Goal: Communication & Community: Answer question/provide support

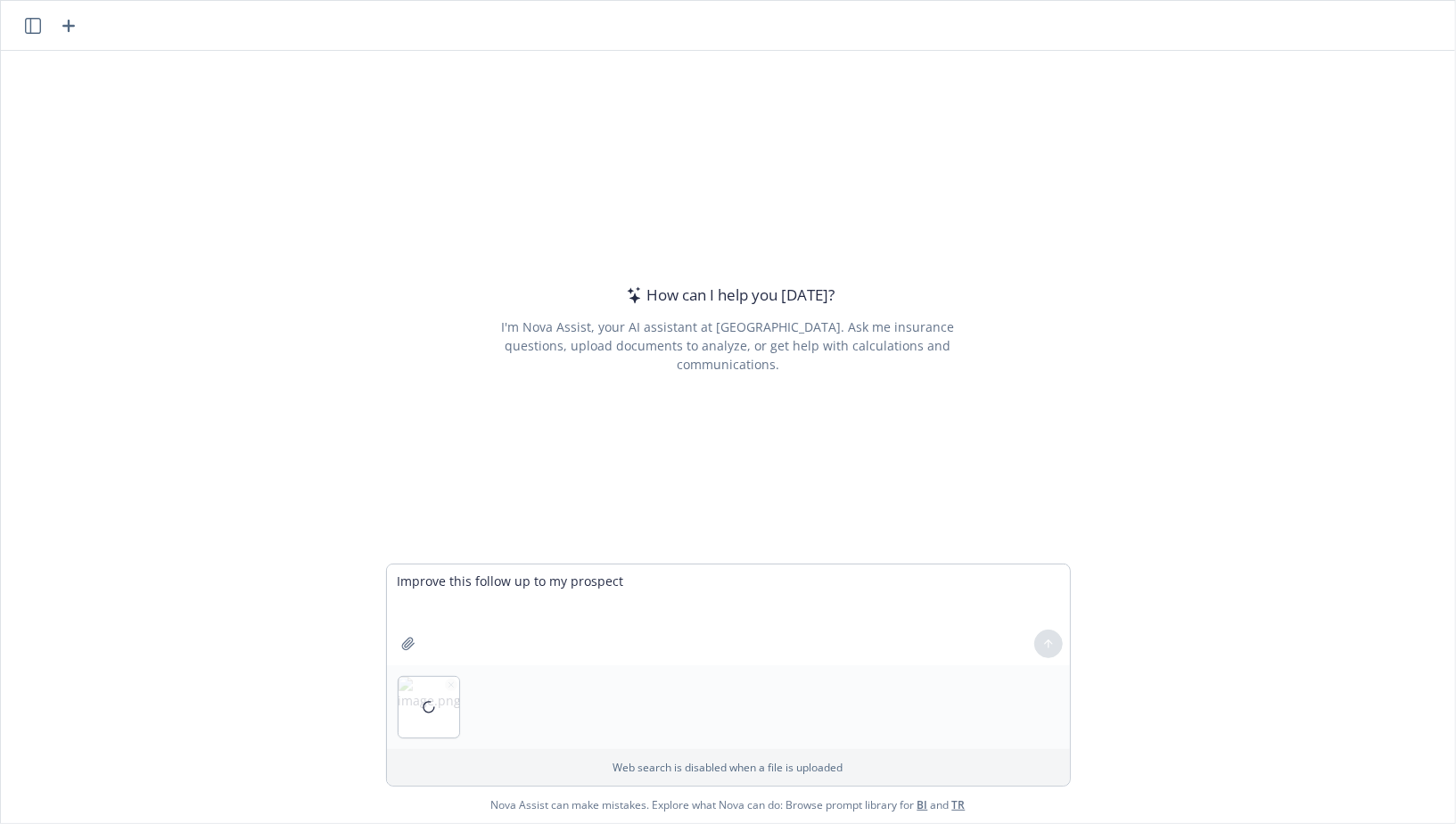
click at [584, 585] on textarea "Improve this follow up to my prospect" at bounding box center [729, 615] width 683 height 101
click at [450, 685] on icon "button" at bounding box center [451, 685] width 9 height 9
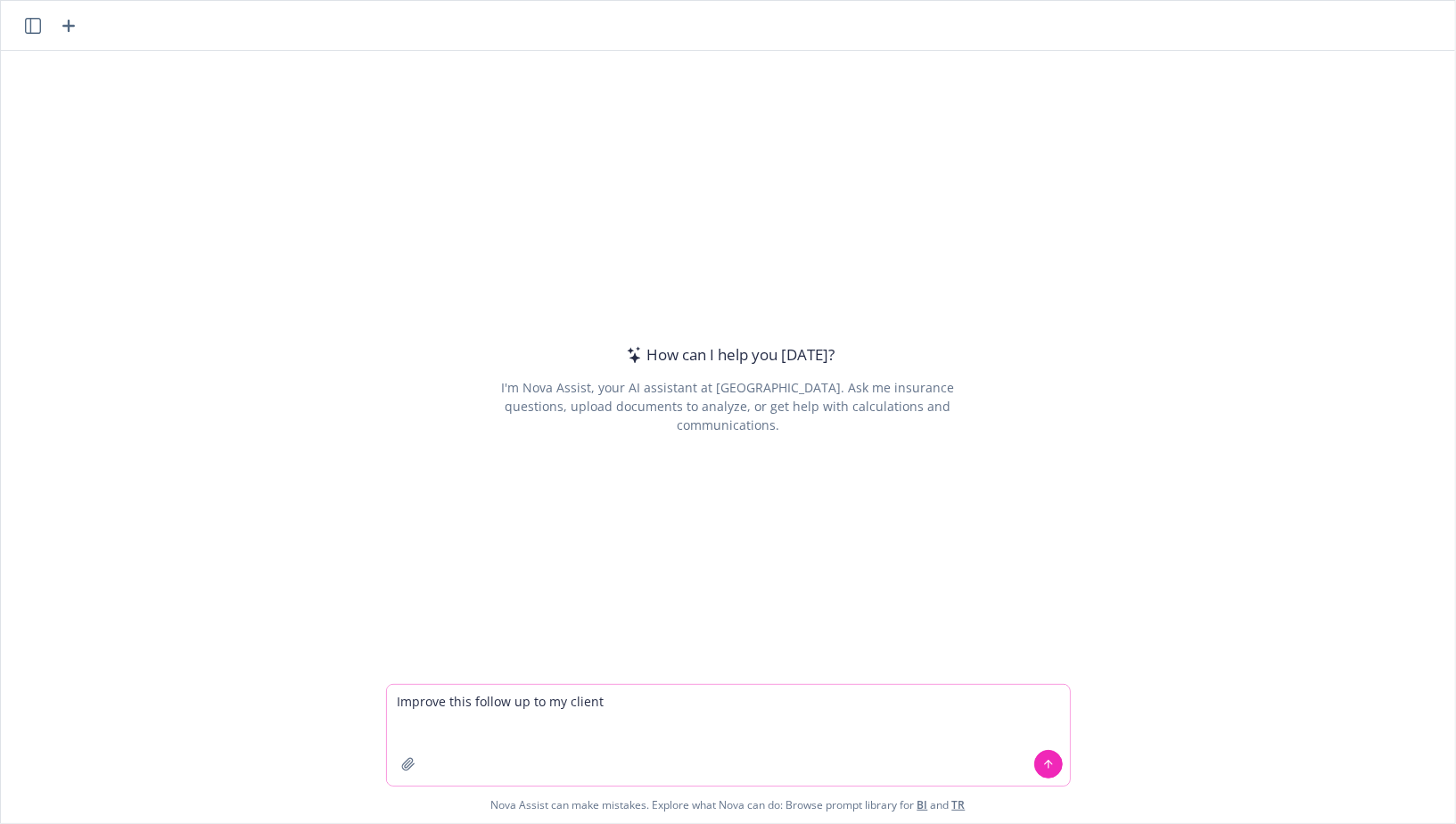
click at [631, 694] on textarea "Improve this follow up to my client" at bounding box center [729, 735] width 683 height 101
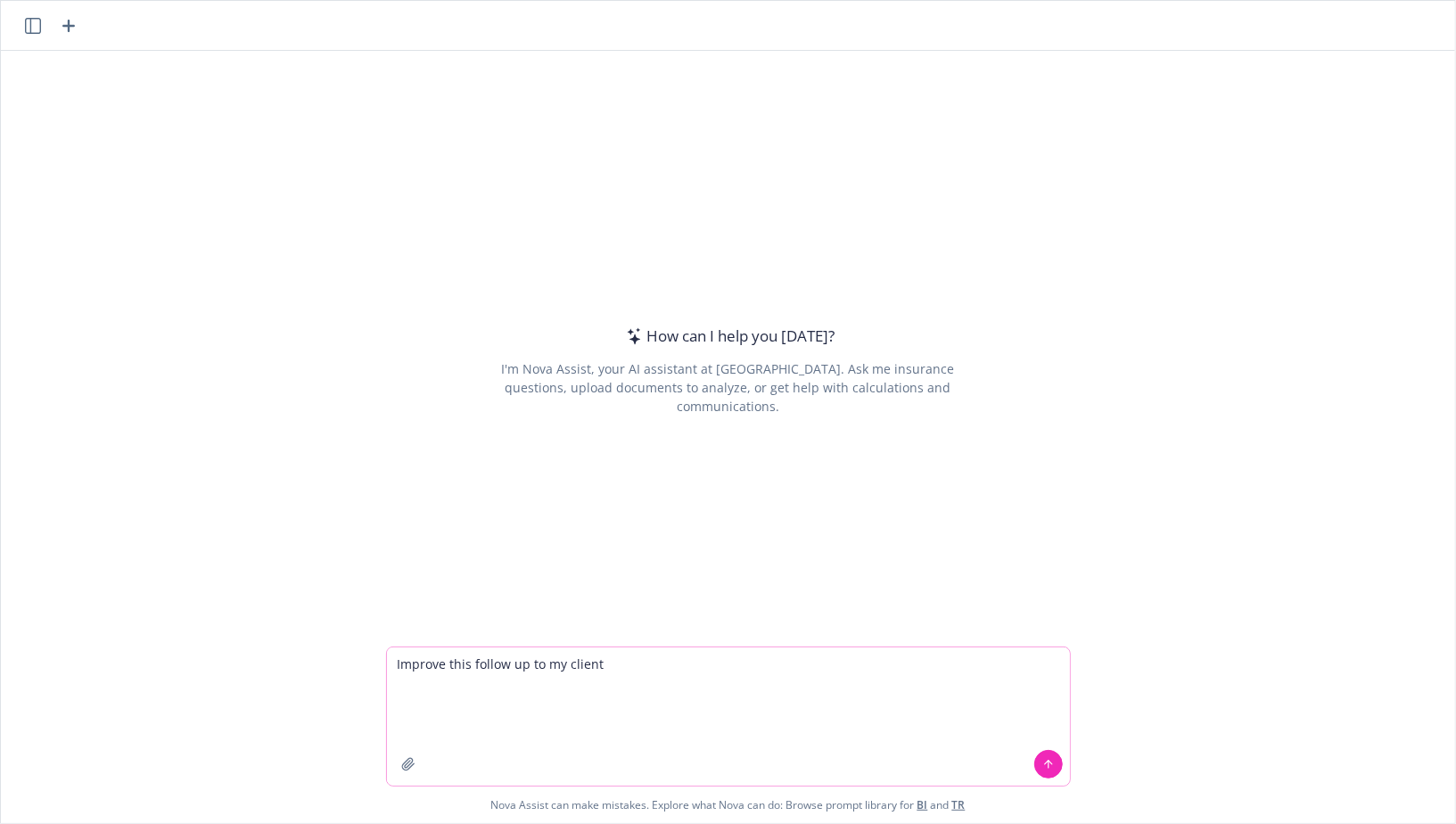
paste textarea "Lo Ipsum dol Sitame, C adip elit sed’do eiu t incidid utla! Etdolo magn aliq en…"
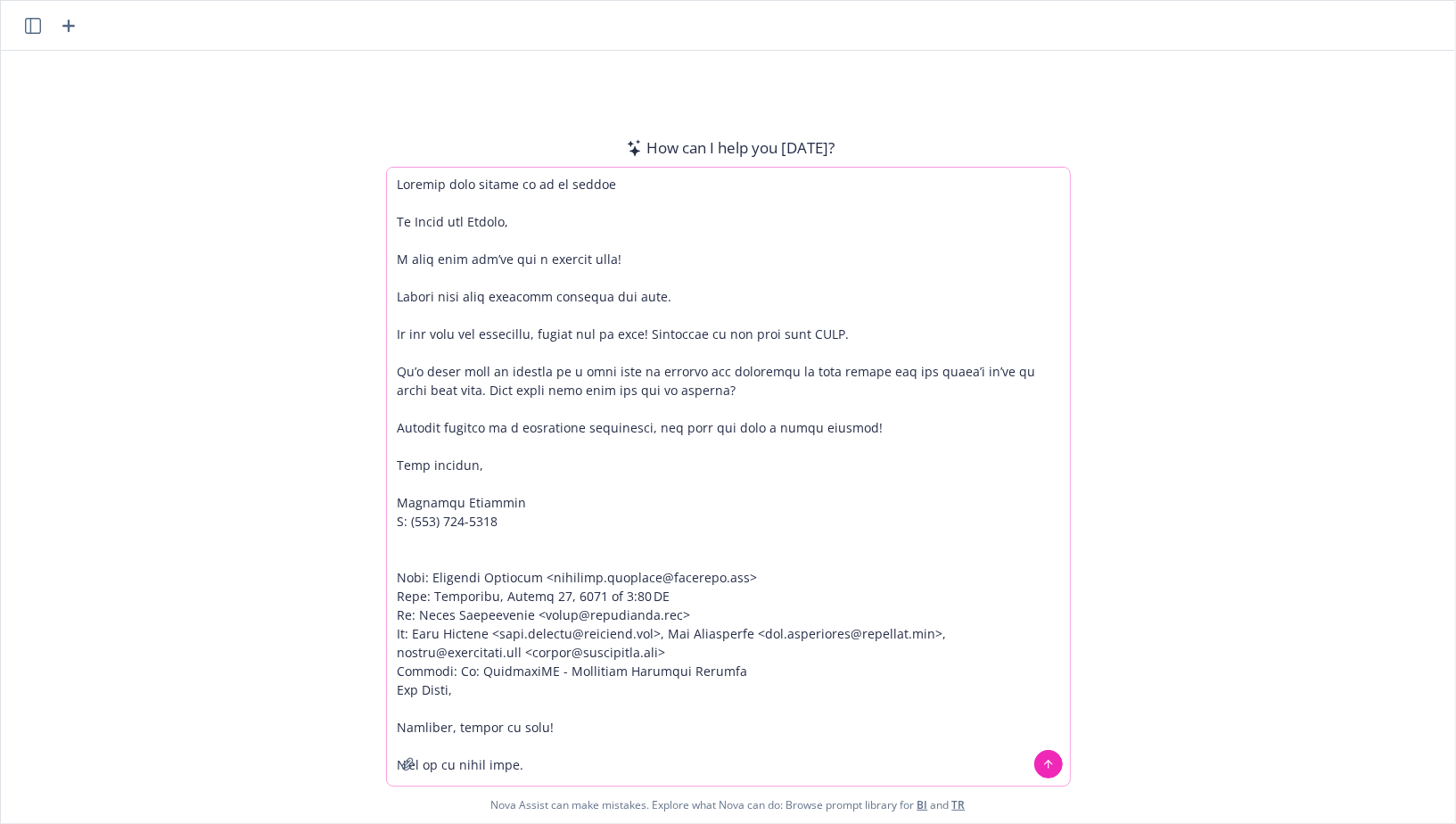
scroll to position [13155, 0]
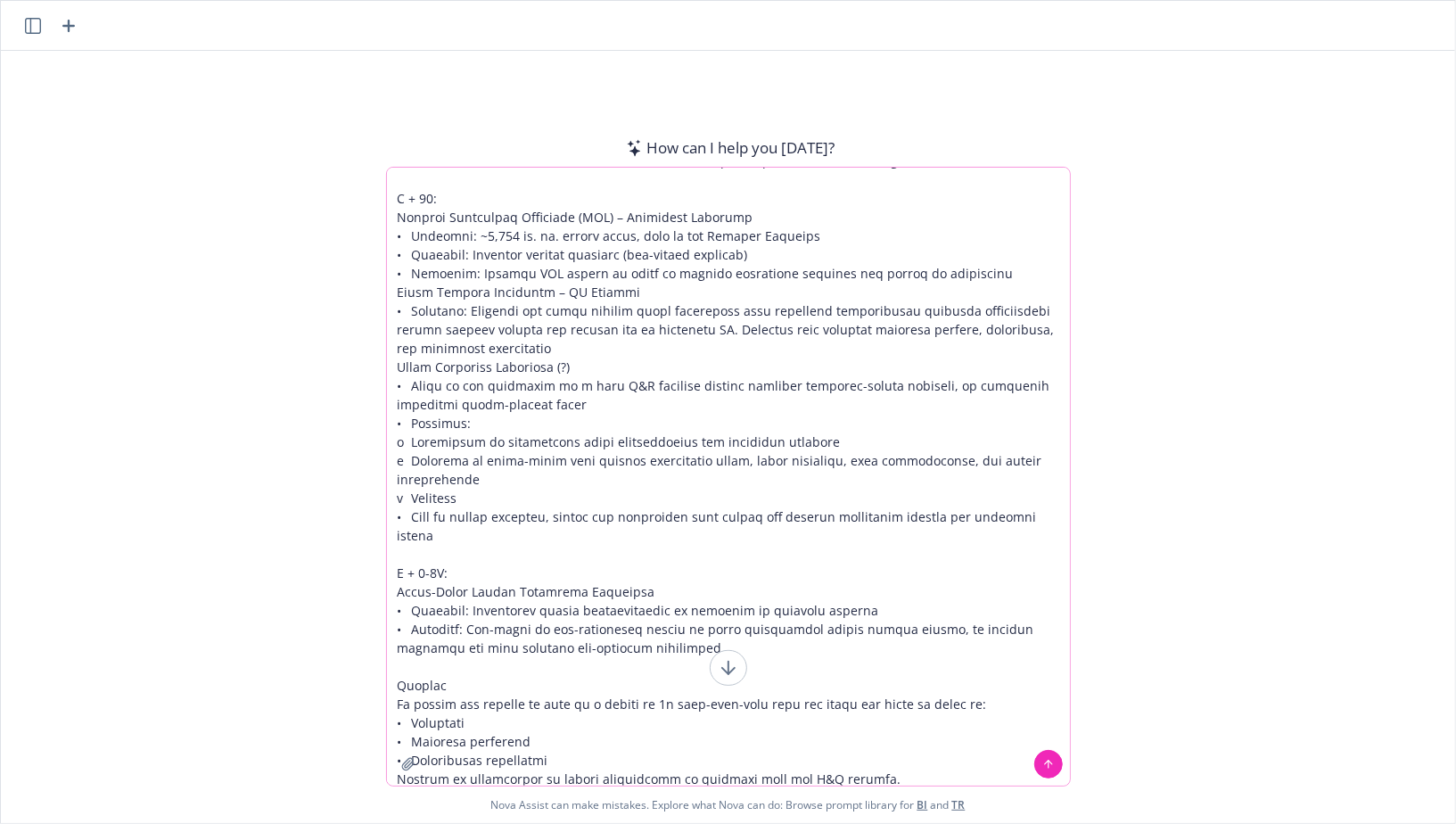
click at [559, 593] on textarea at bounding box center [729, 476] width 683 height 618
type textarea "Loremip dolo sitame co ad el seddoe Te Incid utl Etdolo, M aliq enim adm’ve qui…"
click at [1052, 769] on icon at bounding box center [1049, 764] width 13 height 13
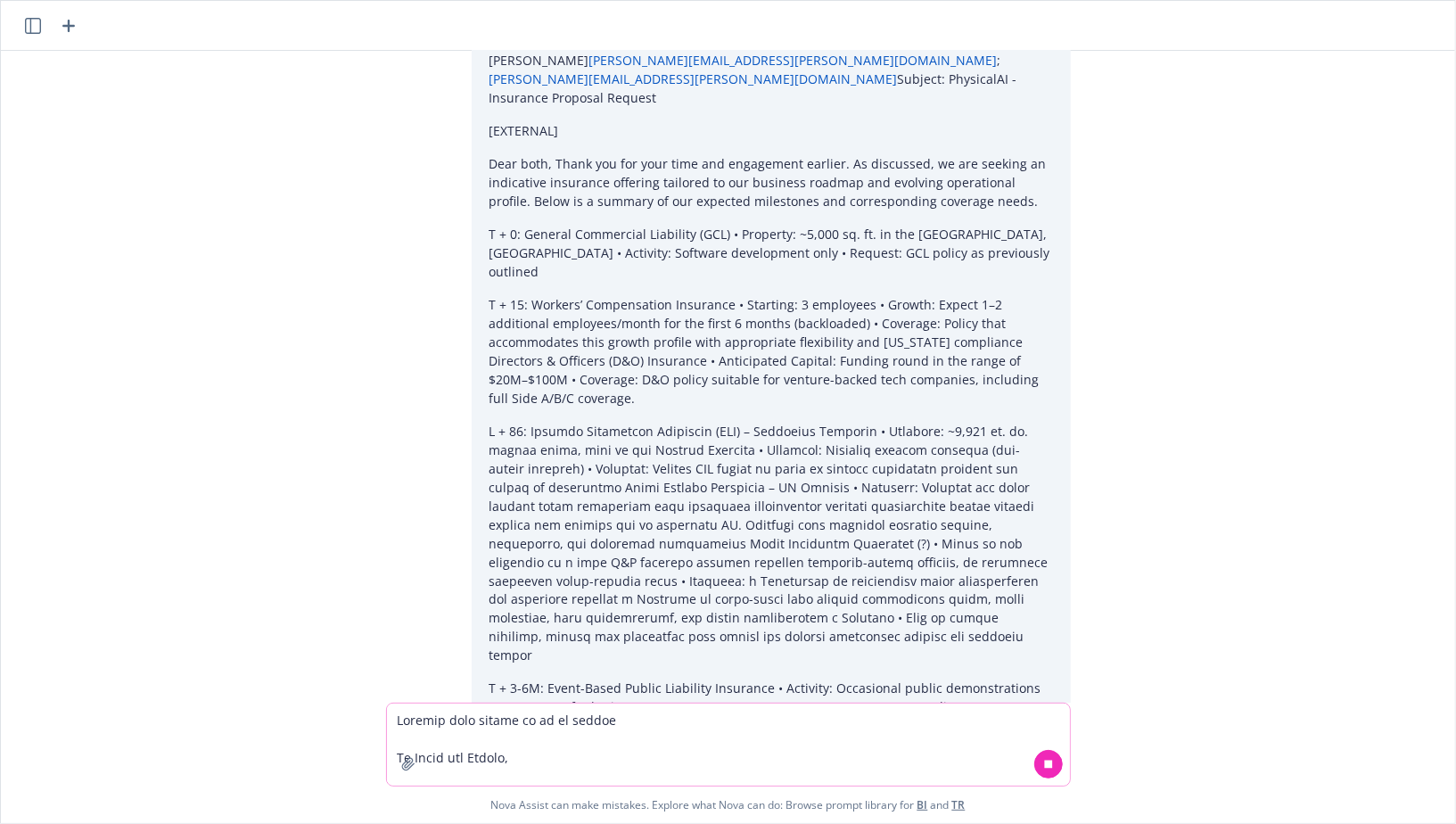
scroll to position [10443, 0]
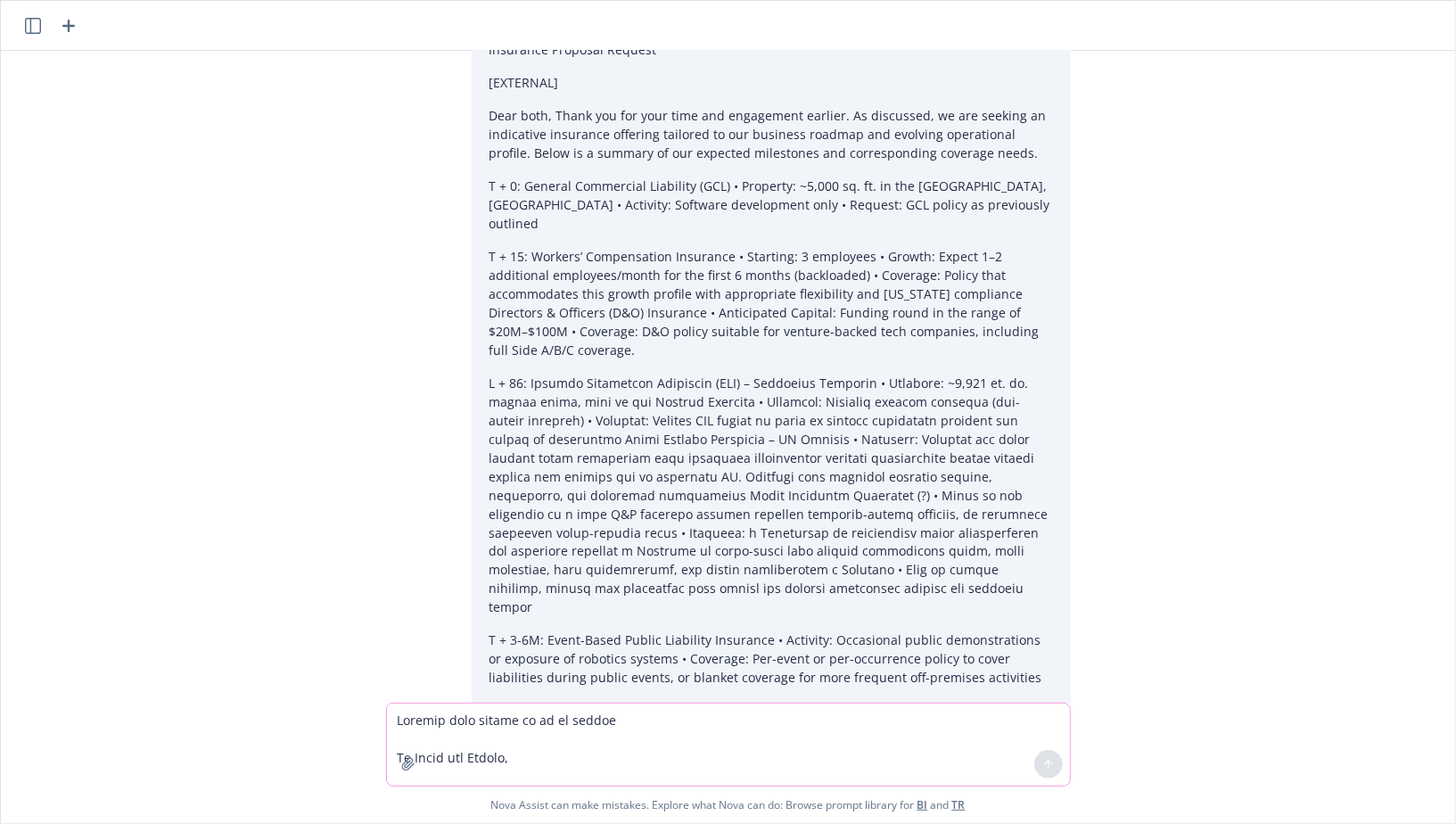
drag, startPoint x: 495, startPoint y: 563, endPoint x: 385, endPoint y: 337, distance: 251.3
copy div "Hi [PERSON_NAME] and [PERSON_NAME], I hope you’re both having a great week. Att…"
